Goal: Task Accomplishment & Management: Complete application form

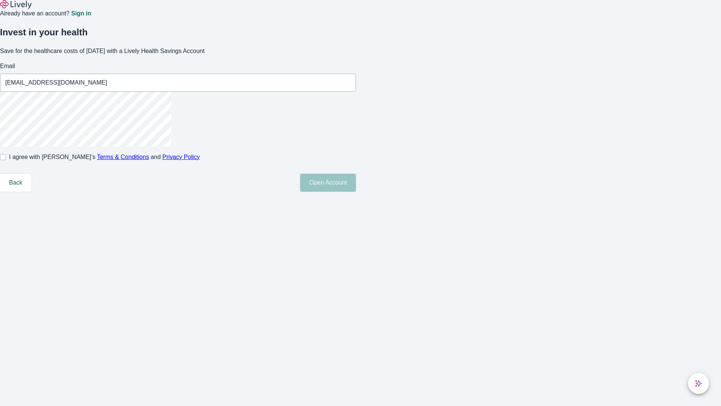
click at [6, 160] on input "I agree with Lively’s Terms & Conditions and Privacy Policy" at bounding box center [3, 157] width 6 height 6
checkbox input "true"
click at [356, 192] on button "Open Account" at bounding box center [328, 183] width 56 height 18
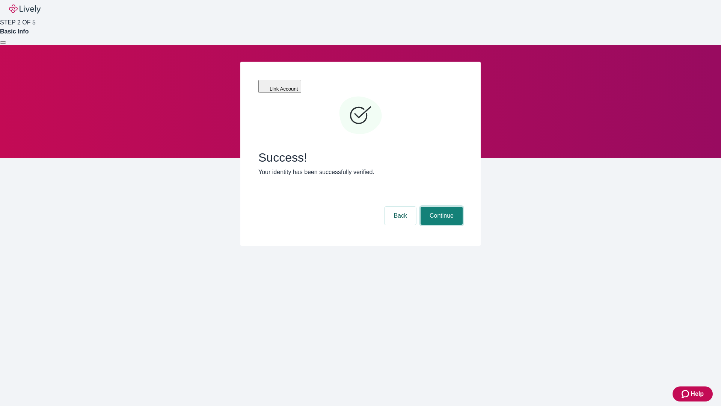
click at [441, 207] on button "Continue" at bounding box center [442, 216] width 42 height 18
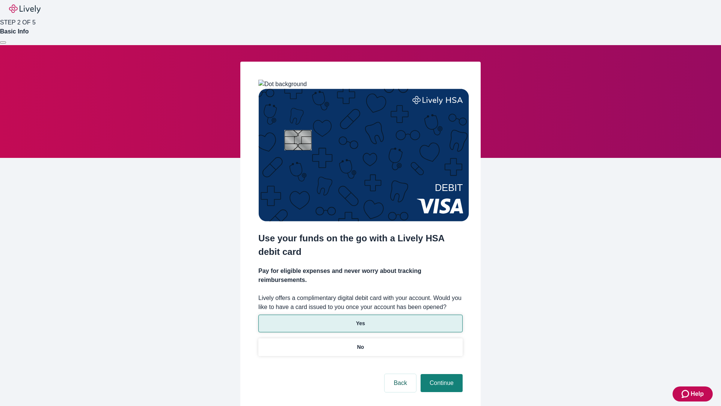
click at [360, 319] on p "Yes" at bounding box center [360, 323] width 9 height 8
click at [441, 374] on button "Continue" at bounding box center [442, 383] width 42 height 18
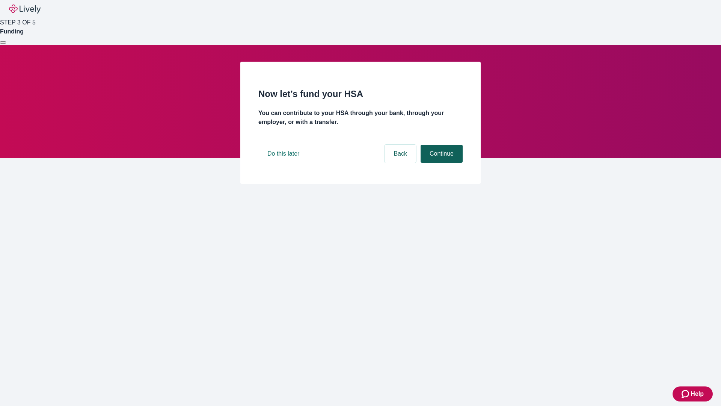
click at [441, 163] on button "Continue" at bounding box center [442, 154] width 42 height 18
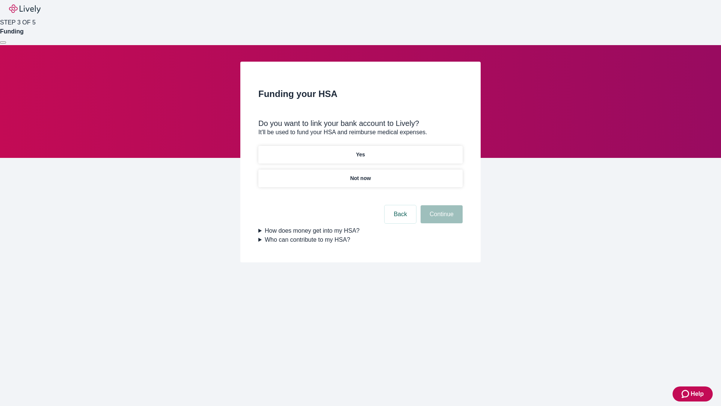
click at [360, 151] on p "Yes" at bounding box center [360, 155] width 9 height 8
click at [441, 205] on button "Continue" at bounding box center [442, 214] width 42 height 18
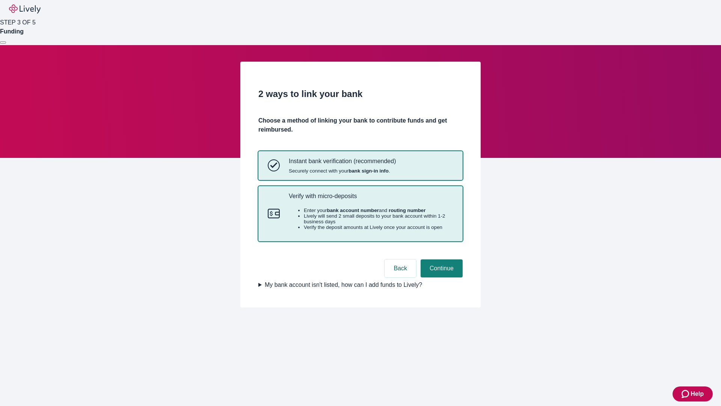
click at [371, 199] on p "Verify with micro-deposits" at bounding box center [371, 195] width 165 height 7
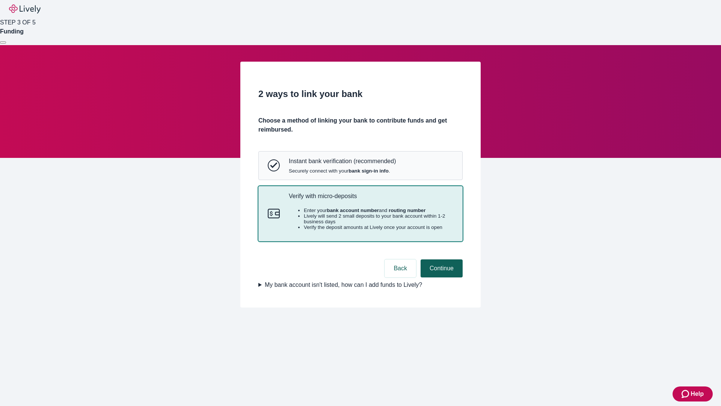
click at [441, 277] on button "Continue" at bounding box center [442, 268] width 42 height 18
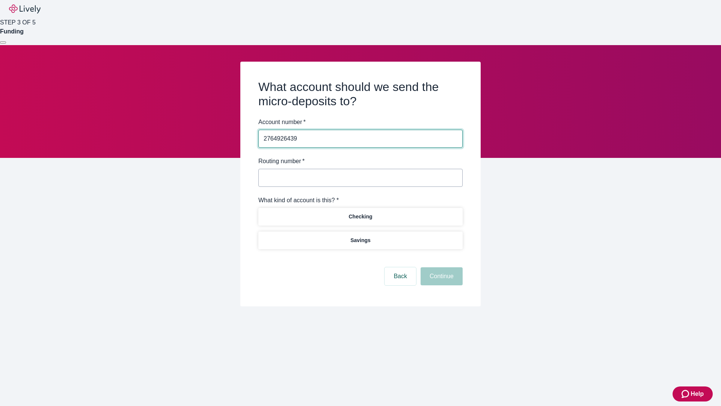
type input "2764926439"
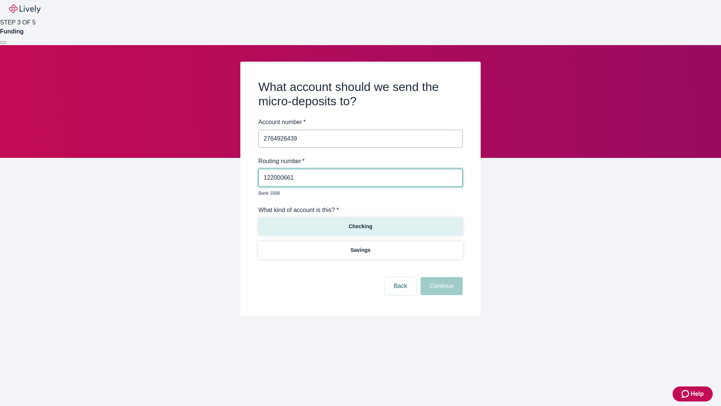
type input "122000661"
click at [360, 222] on p "Checking" at bounding box center [361, 226] width 24 height 8
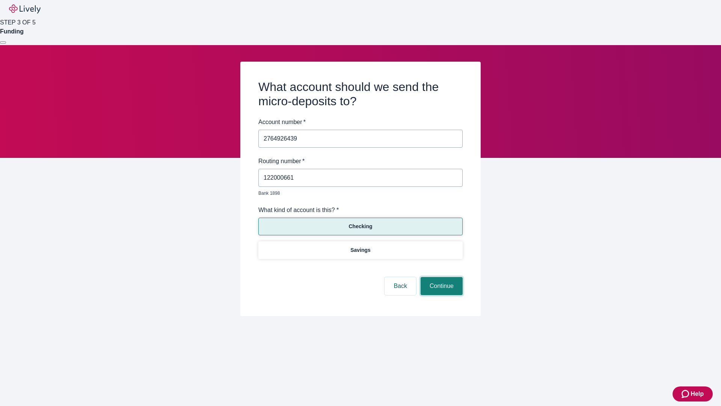
click at [441, 277] on button "Continue" at bounding box center [442, 286] width 42 height 18
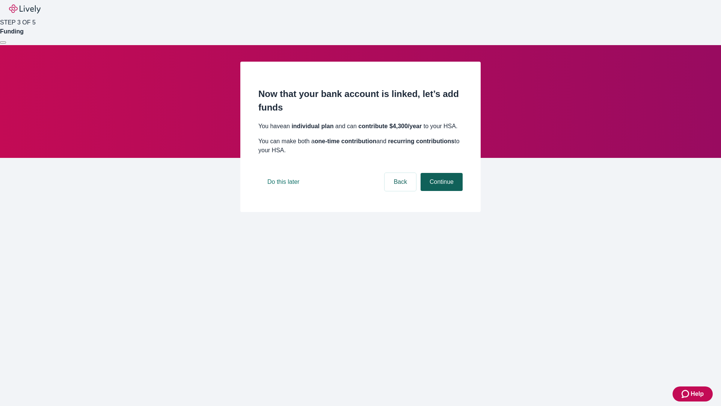
click at [441, 191] on button "Continue" at bounding box center [442, 182] width 42 height 18
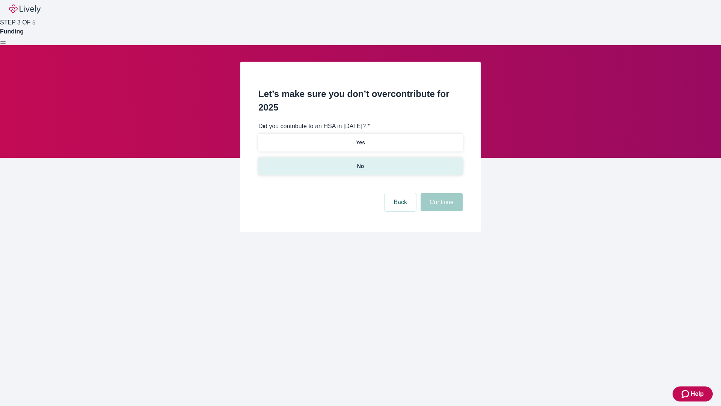
click at [360, 162] on p "No" at bounding box center [360, 166] width 7 height 8
click at [441, 193] on button "Continue" at bounding box center [442, 202] width 42 height 18
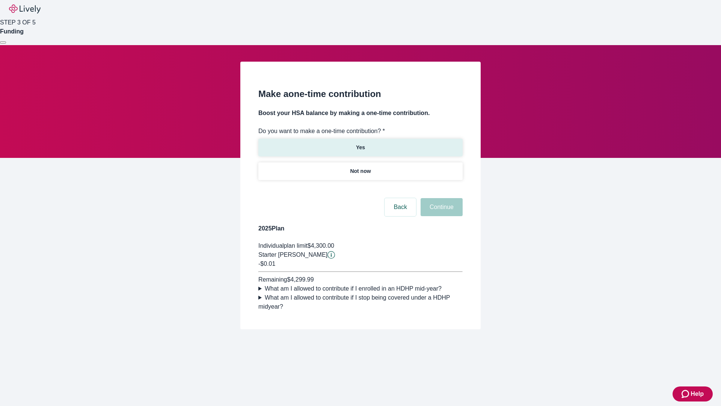
click at [360, 143] on p "Yes" at bounding box center [360, 147] width 9 height 8
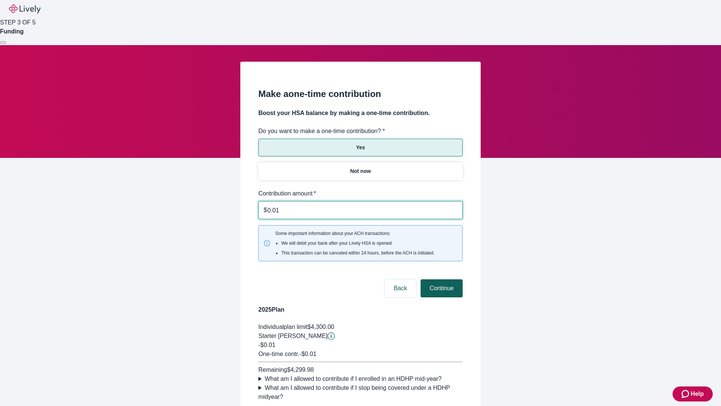
type input "0.01"
click at [441, 279] on button "Continue" at bounding box center [442, 288] width 42 height 18
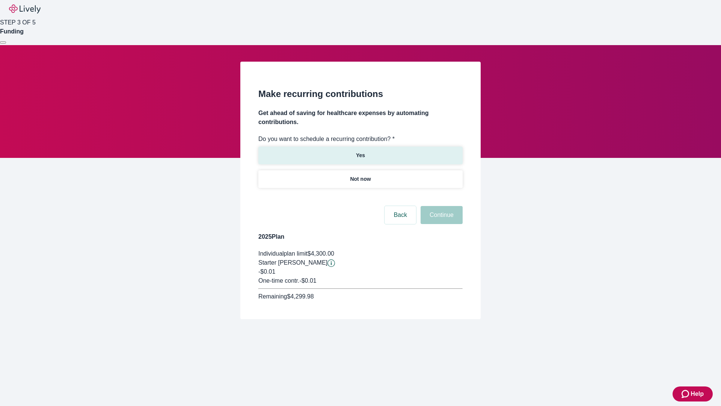
click at [360, 151] on p "Yes" at bounding box center [360, 155] width 9 height 8
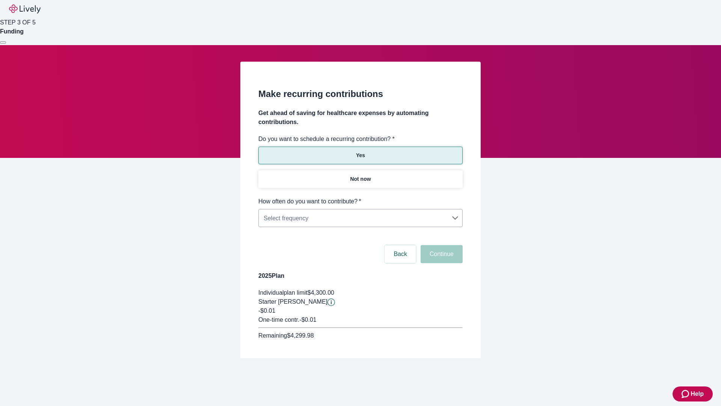
click at [360, 197] on body "Help STEP 3 OF 5 Funding Make recurring contributions Get ahead of saving for h…" at bounding box center [360, 197] width 721 height 394
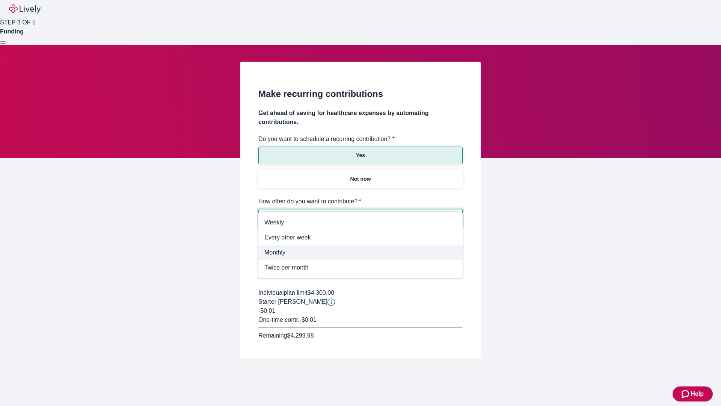
click at [361, 252] on span "Monthly" at bounding box center [360, 252] width 192 height 9
type input "Monthly"
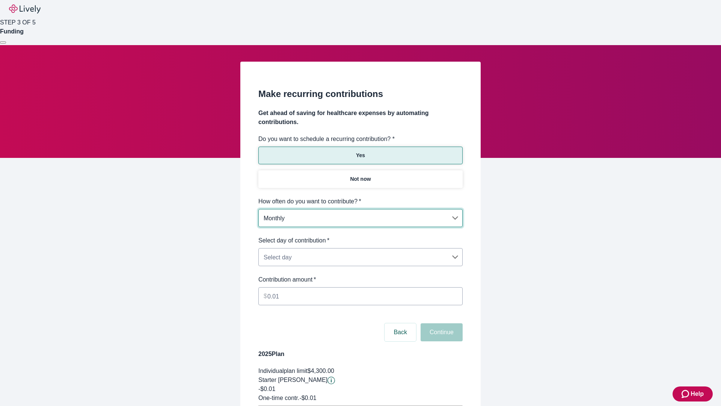
click at [360, 236] on body "Help STEP 3 OF 5 Funding Make recurring contributions Get ahead of saving for h…" at bounding box center [360, 236] width 721 height 472
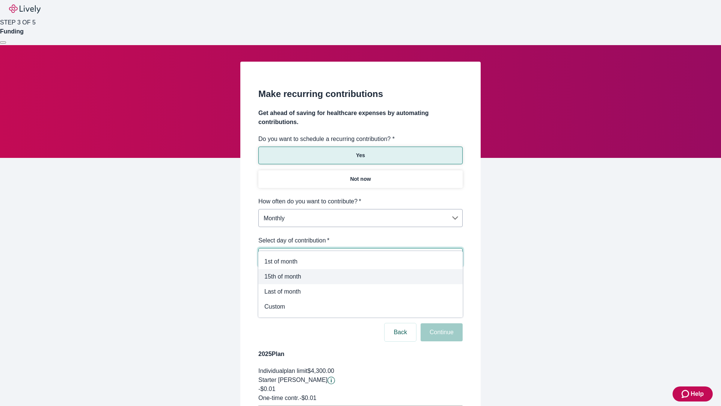
click at [361, 276] on span "15th of month" at bounding box center [360, 276] width 192 height 9
type input "Monthly15th"
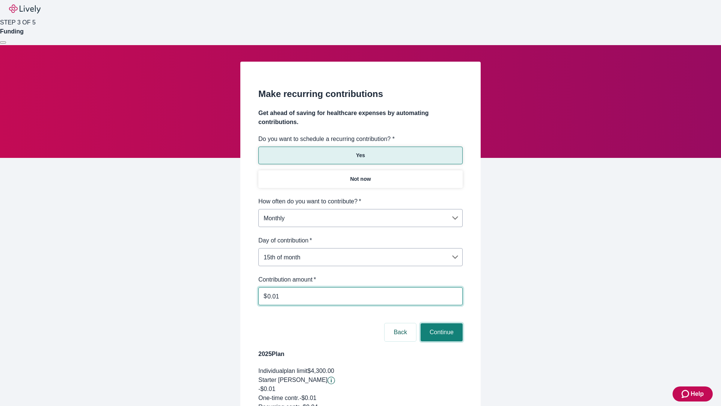
click at [441, 323] on button "Continue" at bounding box center [442, 332] width 42 height 18
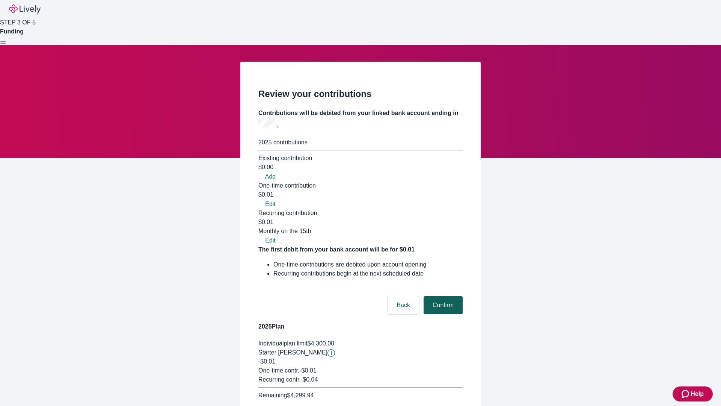
click at [442, 296] on button "Confirm" at bounding box center [443, 305] width 39 height 18
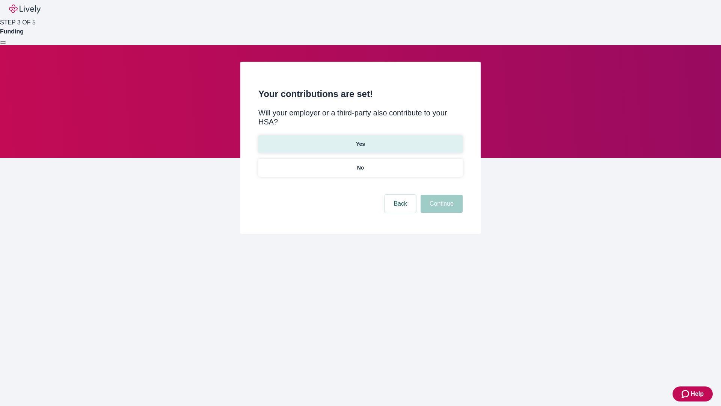
click at [360, 140] on p "Yes" at bounding box center [360, 144] width 9 height 8
click at [441, 195] on button "Continue" at bounding box center [442, 204] width 42 height 18
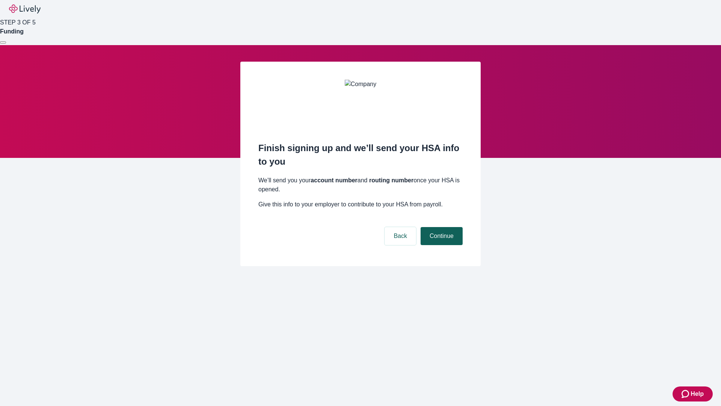
click at [441, 227] on button "Continue" at bounding box center [442, 236] width 42 height 18
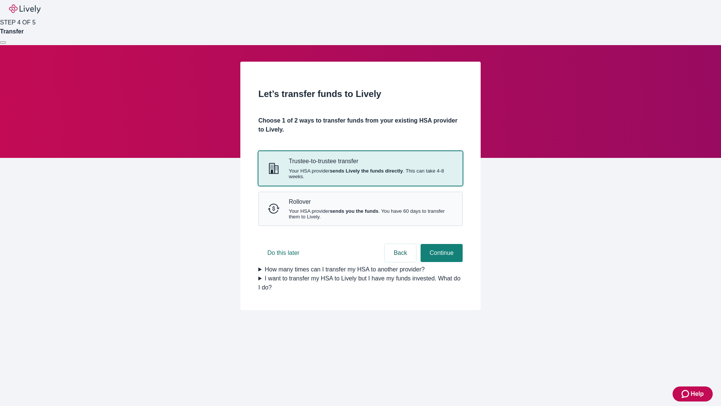
click at [360, 174] on strong "sends Lively the funds directly" at bounding box center [366, 171] width 73 height 6
click at [441, 262] on button "Continue" at bounding box center [442, 253] width 42 height 18
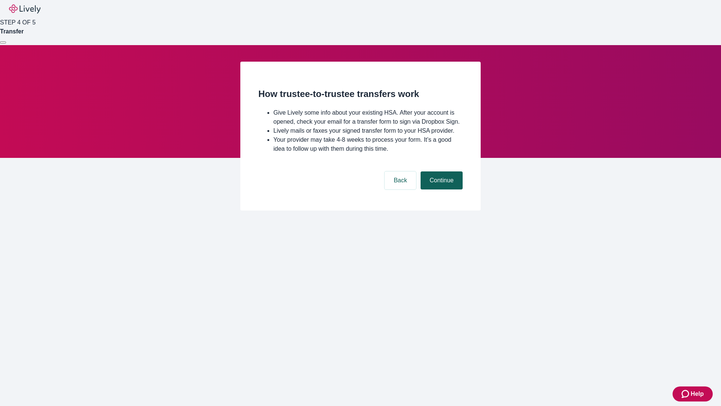
click at [441, 189] on button "Continue" at bounding box center [442, 180] width 42 height 18
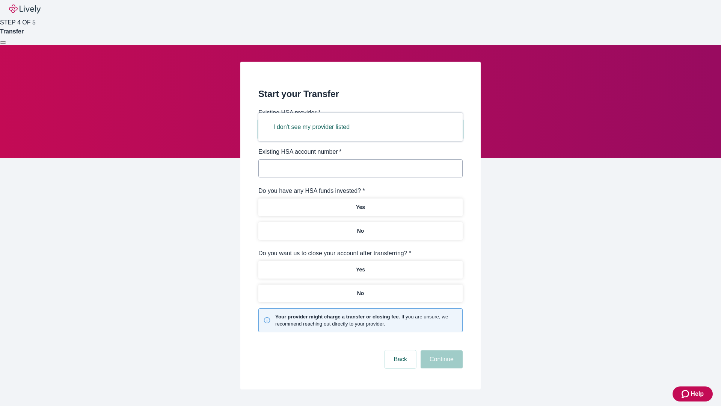
click at [314, 127] on button "I don't see my provider listed" at bounding box center [311, 127] width 94 height 18
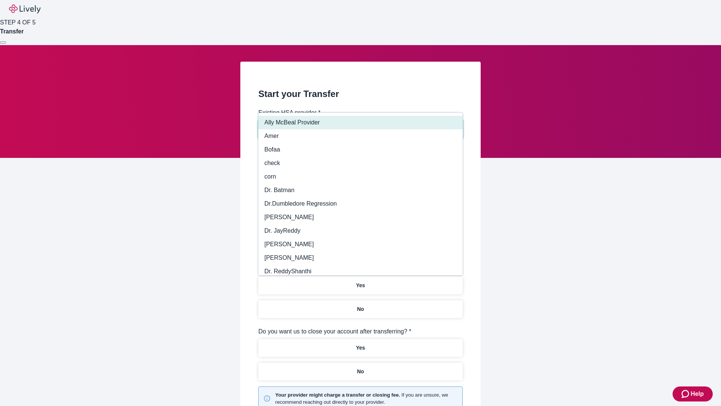
type input "Other"
type input "Health Equity"
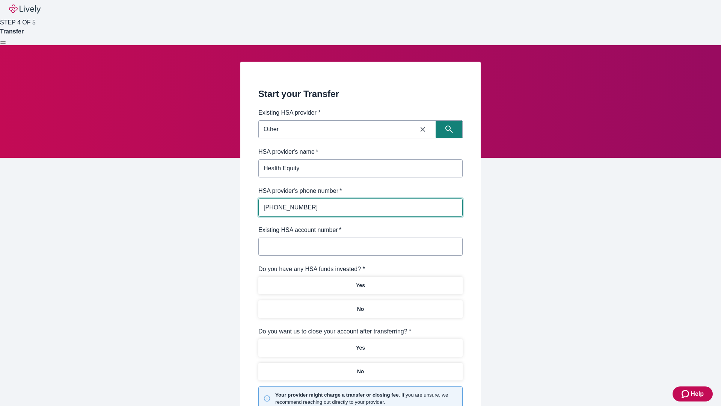
type input "(434) 343-4344"
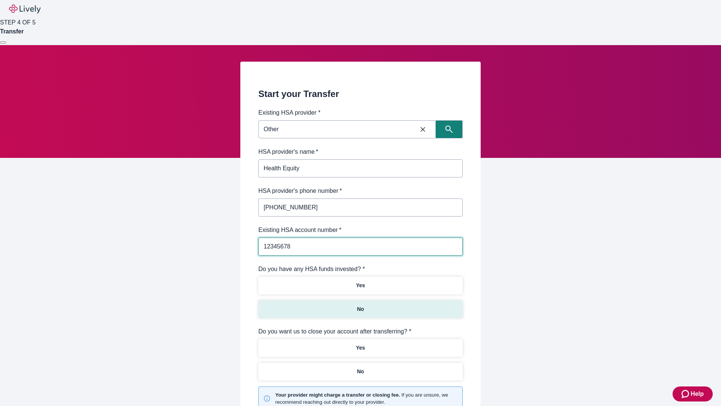
type input "12345678"
click at [360, 305] on p "No" at bounding box center [360, 309] width 7 height 8
click at [360, 344] on p "Yes" at bounding box center [360, 348] width 9 height 8
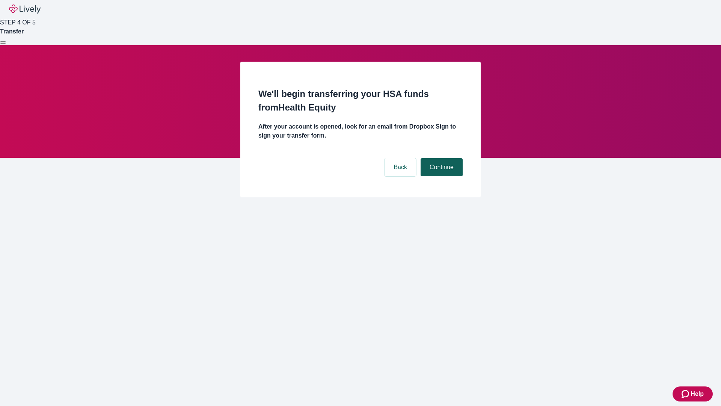
click at [441, 158] on button "Continue" at bounding box center [442, 167] width 42 height 18
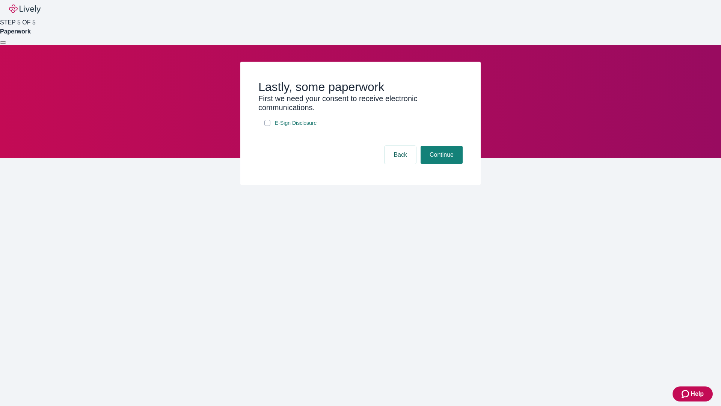
click at [267, 126] on input "E-Sign Disclosure" at bounding box center [267, 123] width 6 height 6
checkbox input "true"
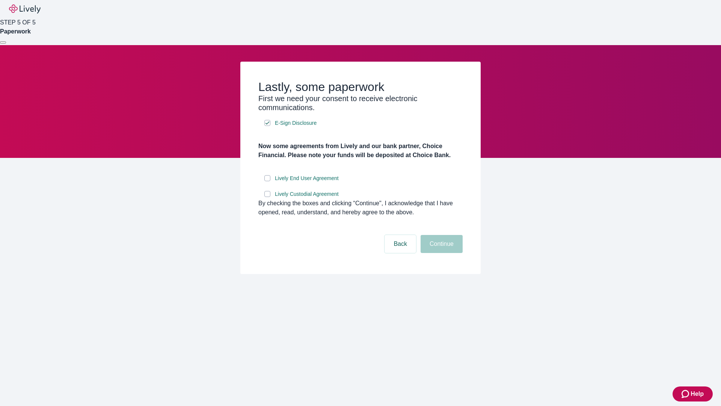
click at [267, 181] on input "Lively End User Agreement" at bounding box center [267, 178] width 6 height 6
checkbox input "true"
click at [267, 197] on input "Lively Custodial Agreement" at bounding box center [267, 194] width 6 height 6
checkbox input "true"
click at [441, 253] on button "Continue" at bounding box center [442, 244] width 42 height 18
